Goal: Information Seeking & Learning: Learn about a topic

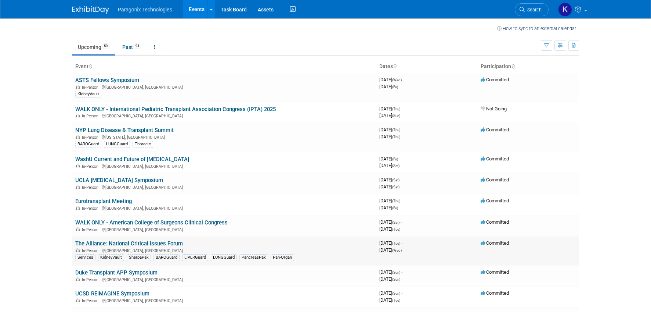
click at [151, 248] on div "In-Person [GEOGRAPHIC_DATA], [GEOGRAPHIC_DATA]" at bounding box center [224, 250] width 298 height 6
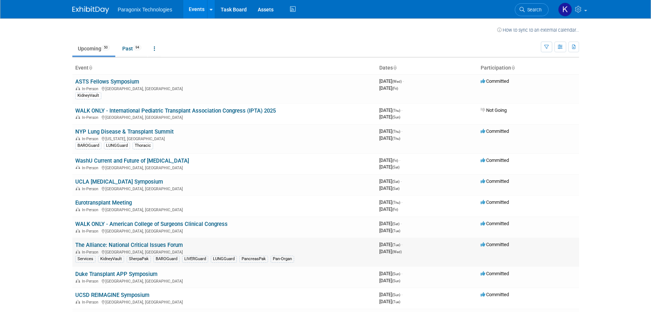
scroll to position [2, 0]
click at [151, 244] on link "The Alliance: National Critical Issues Forum" at bounding box center [129, 244] width 108 height 7
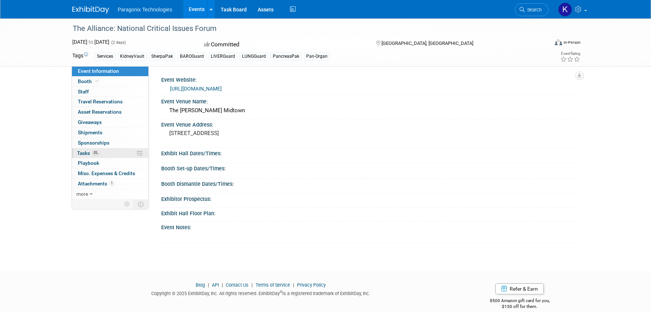
click at [94, 150] on span "0%" at bounding box center [96, 153] width 8 height 6
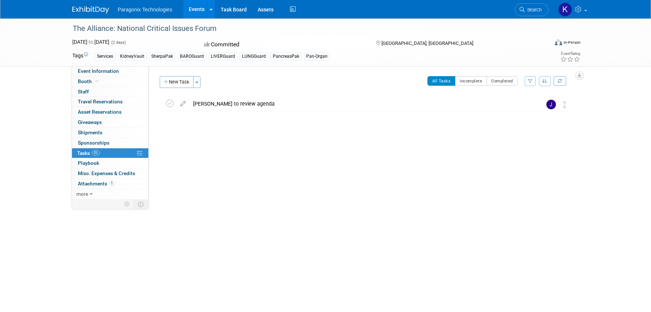
click at [46, 119] on div "The Alliance: National Critical Issues Forum Oct 7, 2025 to Oct 8, 2025 (2 days…" at bounding box center [325, 137] width 651 height 238
click at [101, 68] on span "Event Information" at bounding box center [98, 71] width 41 height 6
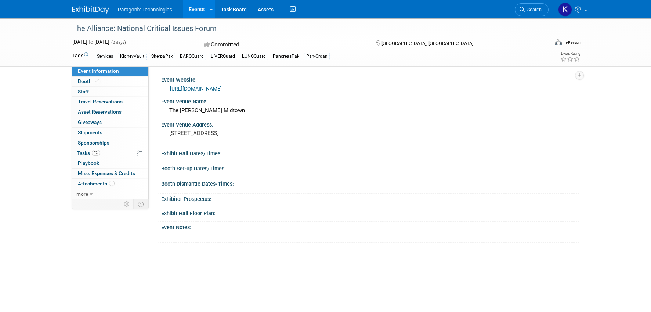
click at [193, 87] on link "https://www.organdonationalliance.org/events/national-critical-issues-forum/202…" at bounding box center [196, 89] width 52 height 6
